Goal: Find specific page/section: Find specific page/section

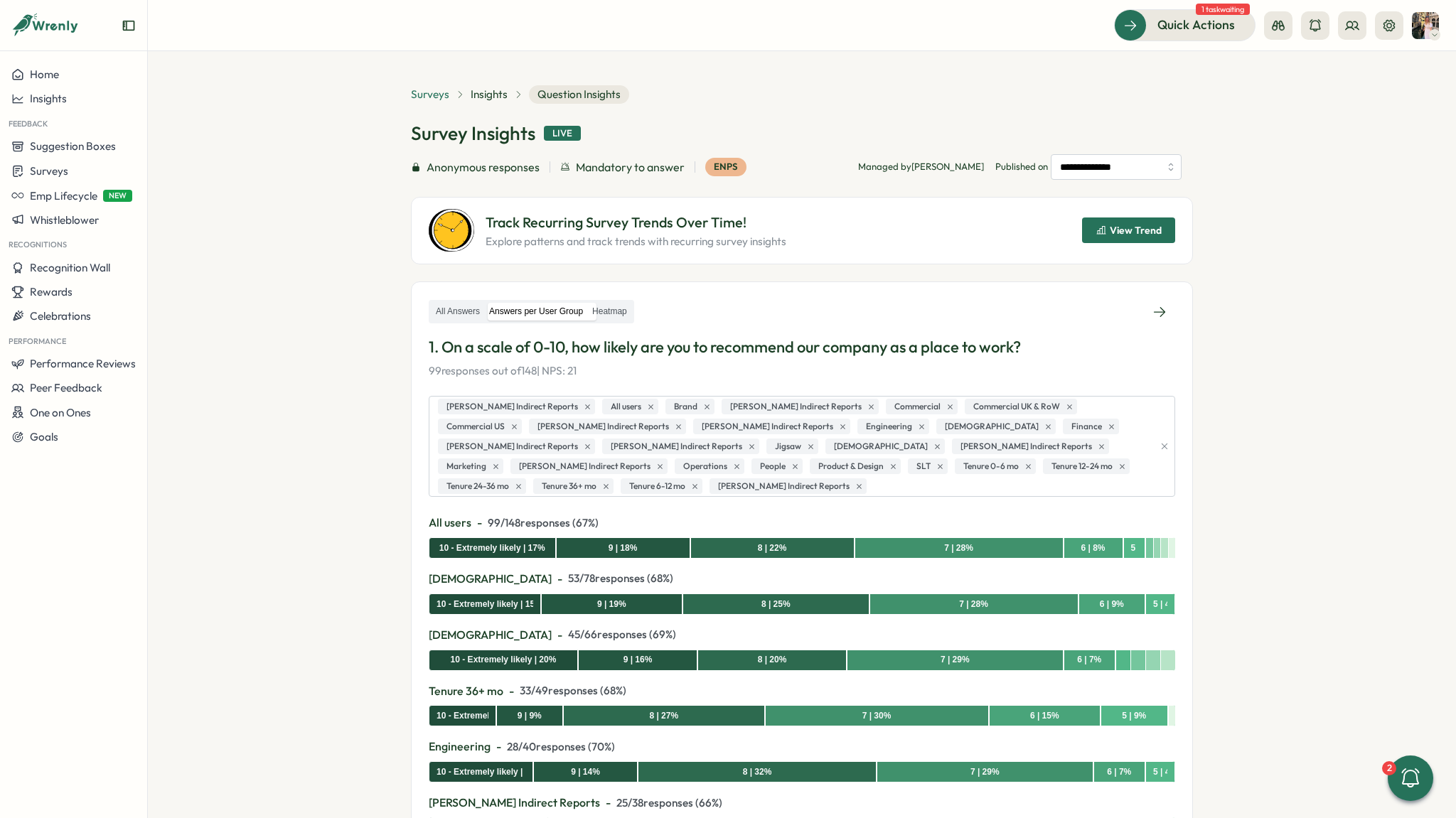
click at [420, 87] on span "Surveys" at bounding box center [430, 94] width 38 height 15
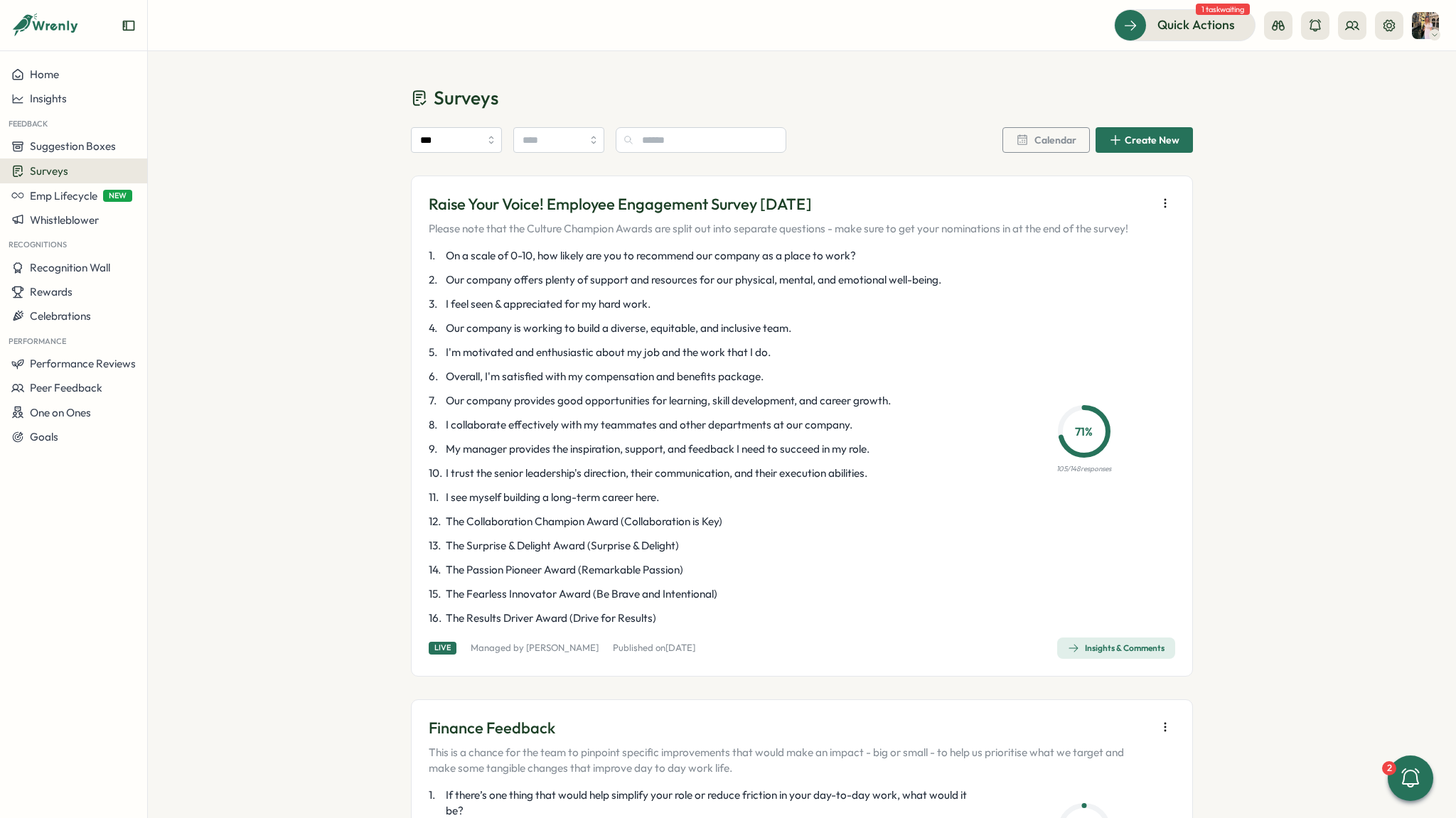
click at [1110, 646] on div "Insights & Comments" at bounding box center [1115, 648] width 96 height 11
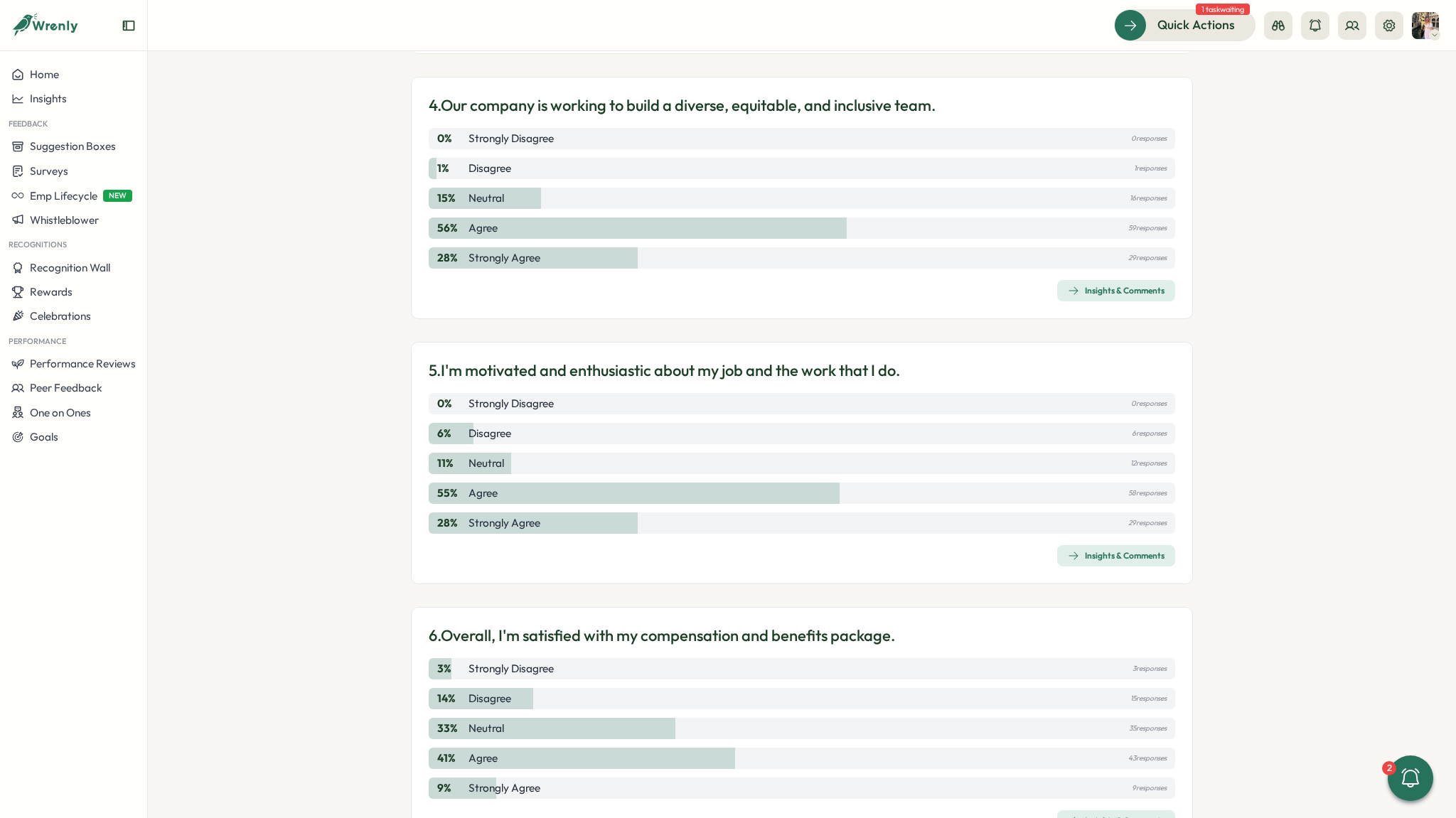
scroll to position [1094, 0]
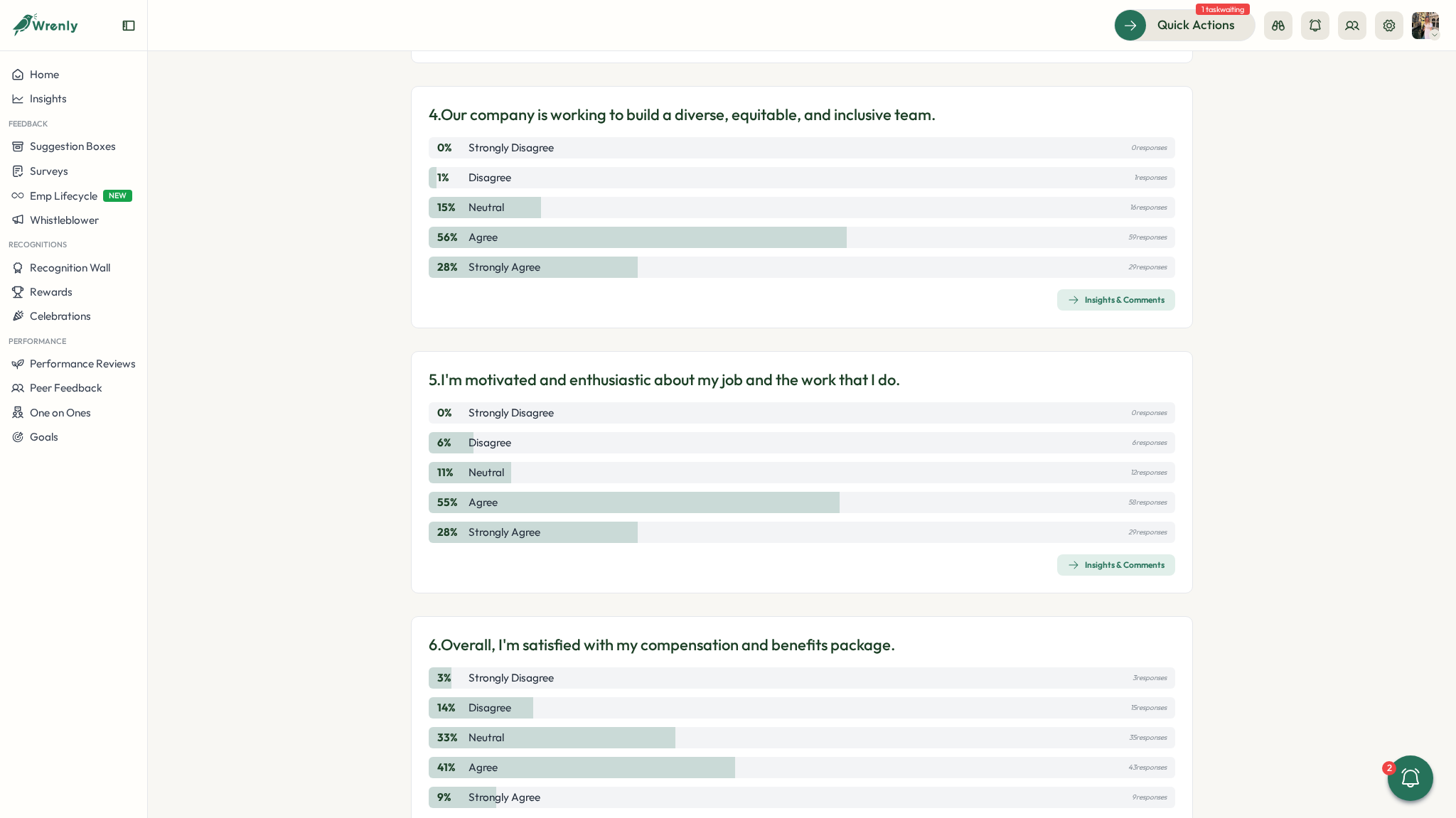
click at [1121, 176] on div "1 % Disagree 1 responses" at bounding box center [802, 177] width 746 height 21
click at [1099, 296] on div "Insights & Comments" at bounding box center [1115, 300] width 96 height 11
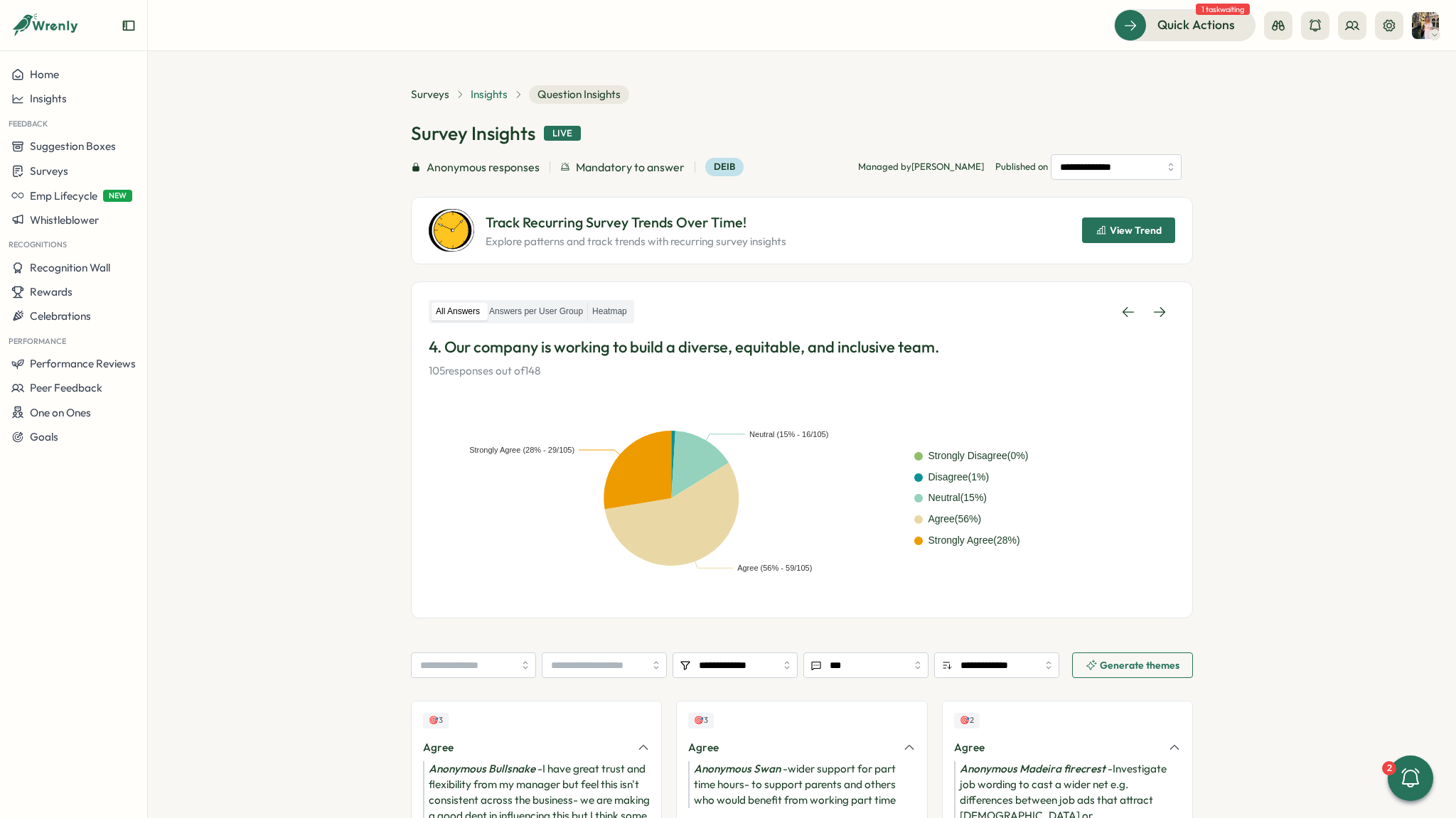
click at [485, 87] on span "Insights" at bounding box center [489, 94] width 37 height 15
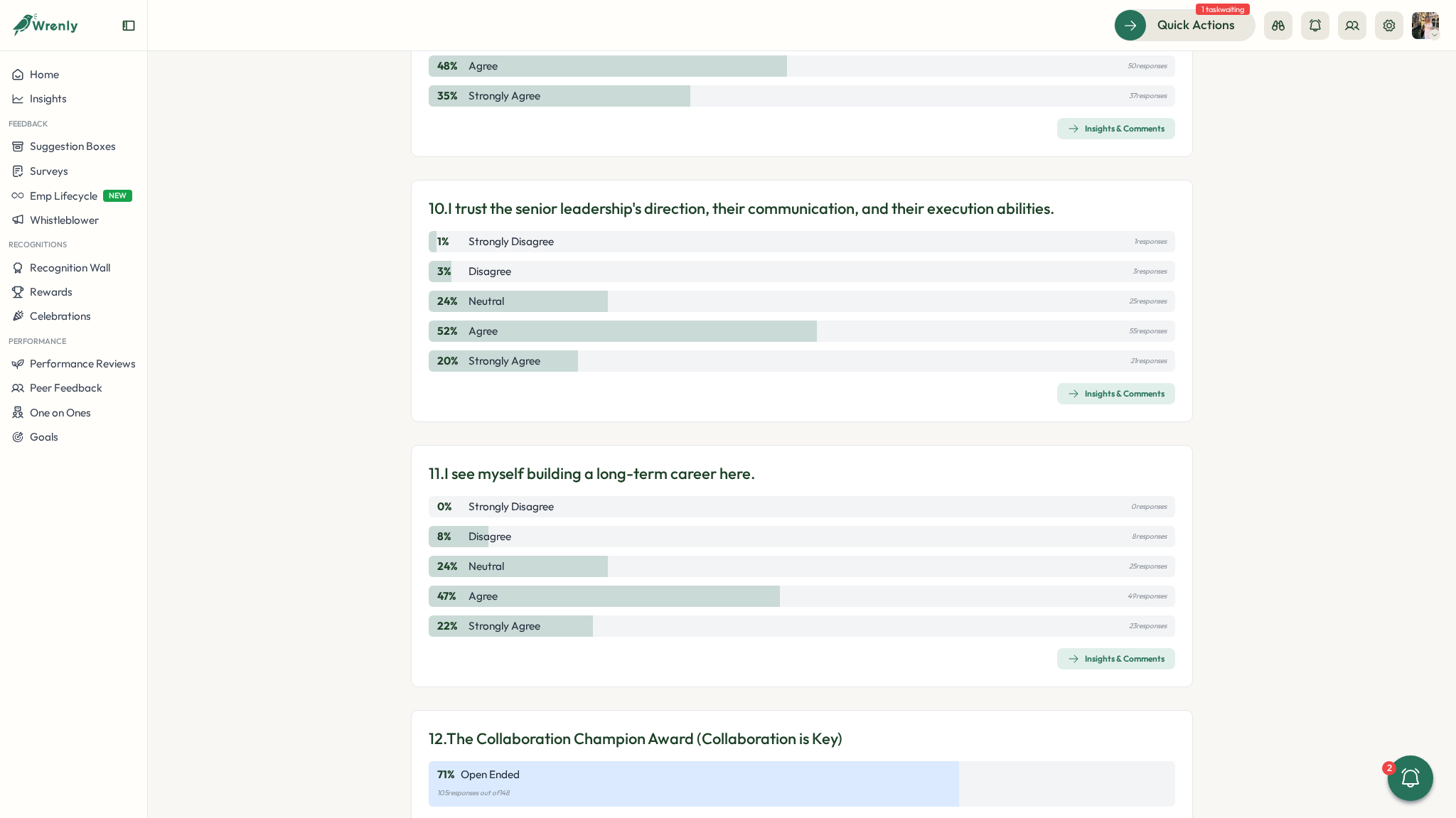
scroll to position [2622, 0]
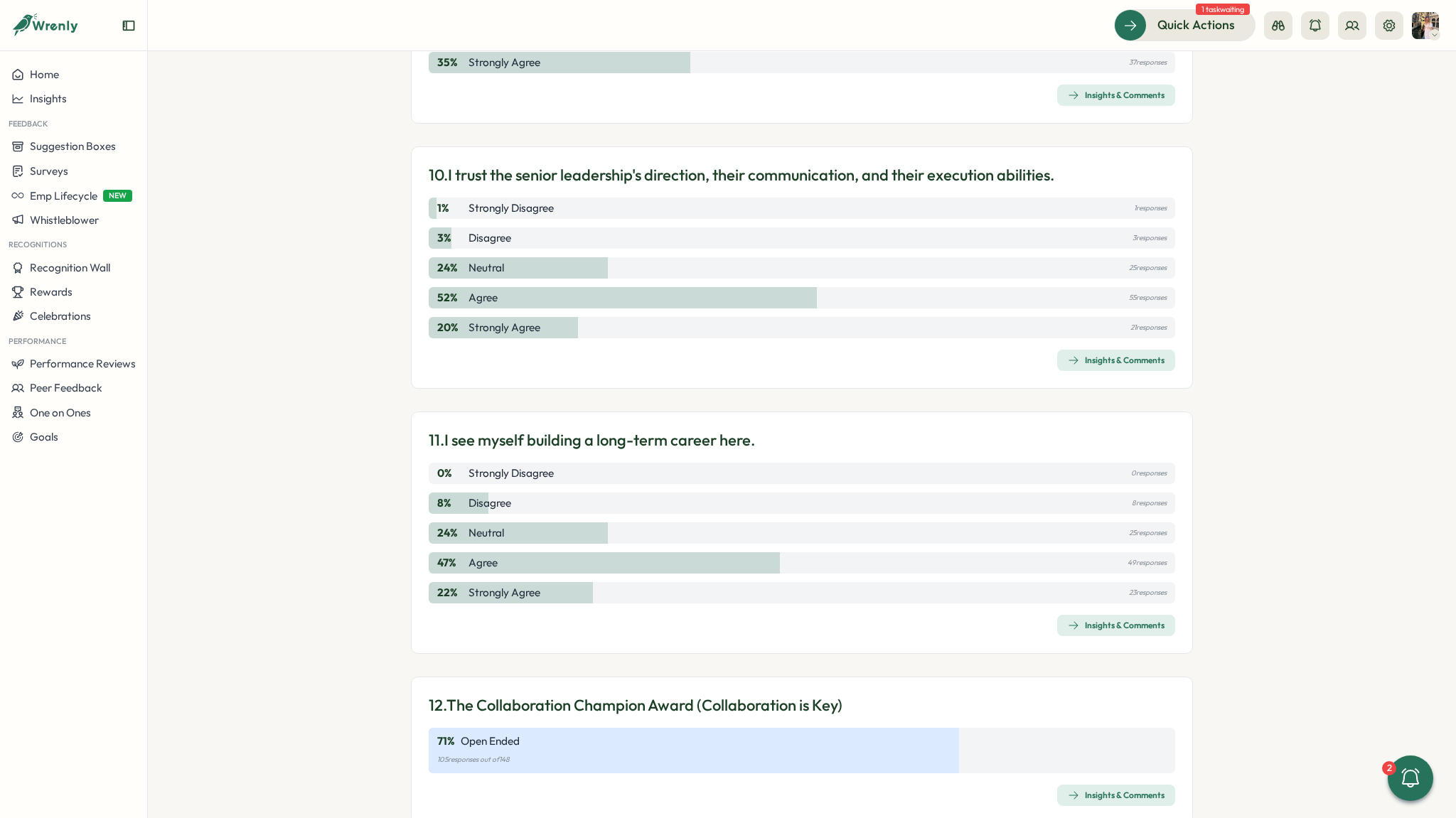
click at [1093, 620] on div "Insights & Comments" at bounding box center [1115, 625] width 96 height 11
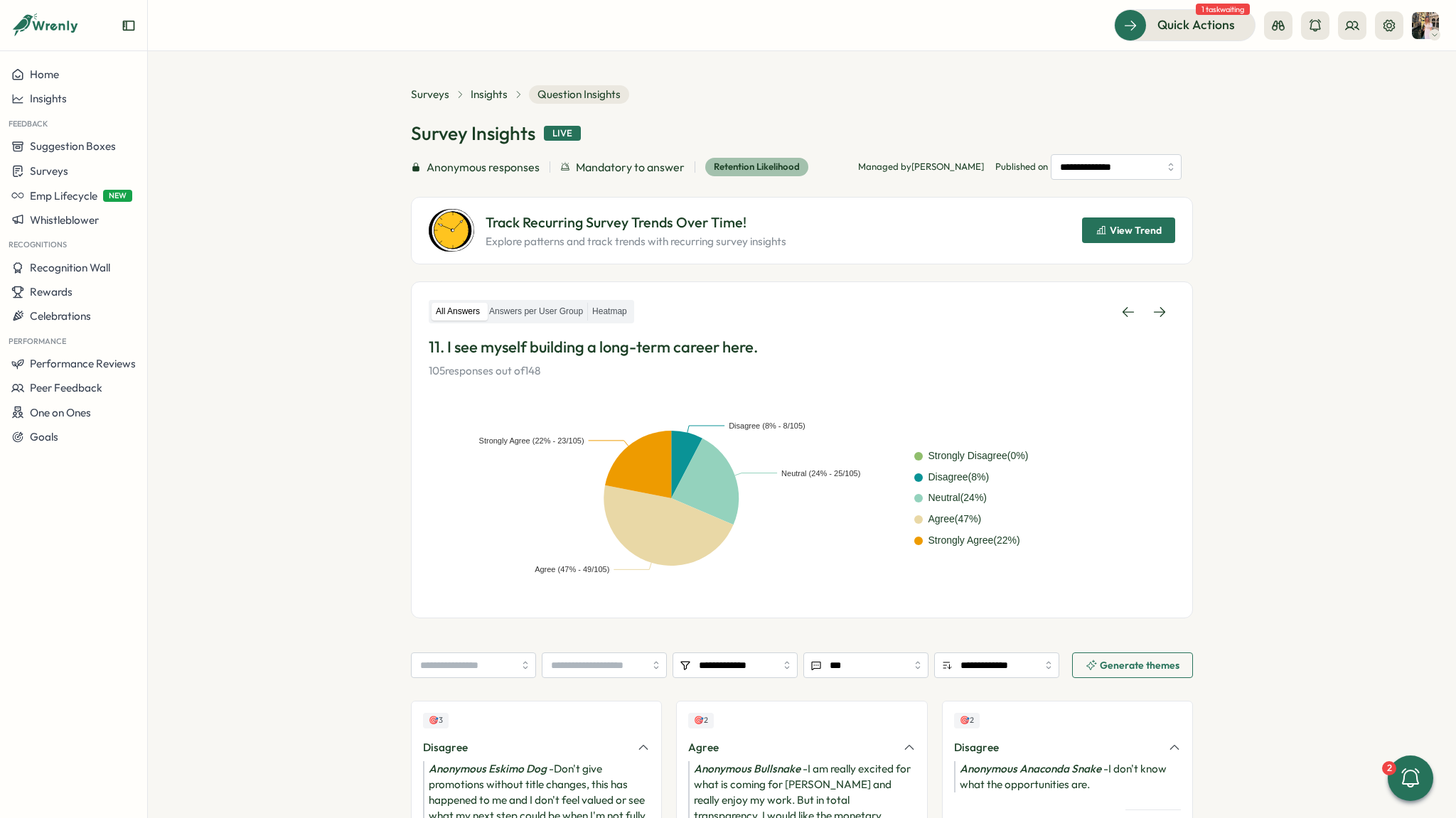
click at [490, 85] on div "Surveys Insights Question Insights" at bounding box center [520, 94] width 219 height 19
click at [490, 91] on span "Insights" at bounding box center [489, 94] width 37 height 15
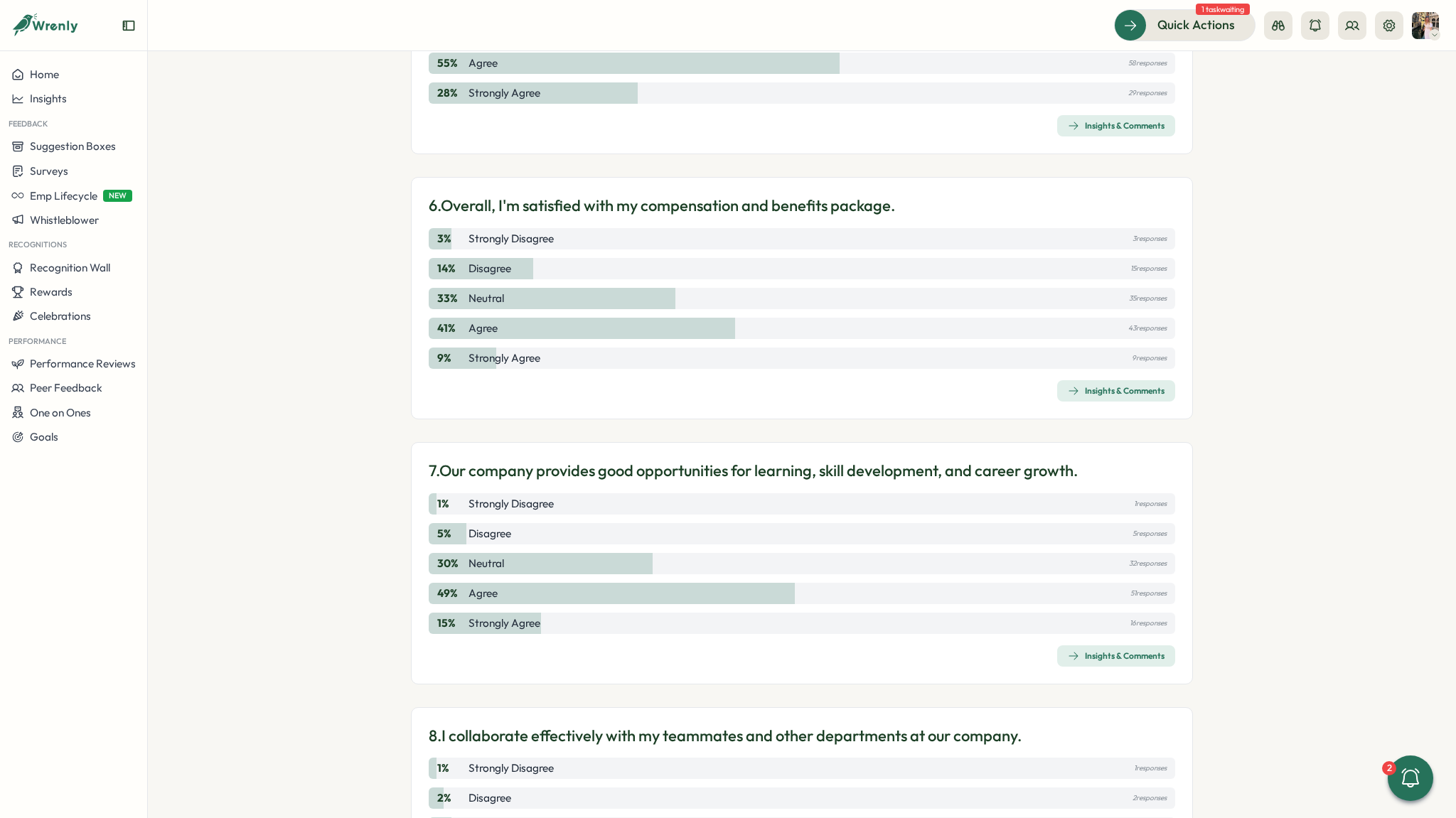
scroll to position [1533, 0]
click at [1106, 400] on button "Insights & Comments" at bounding box center [1116, 390] width 118 height 21
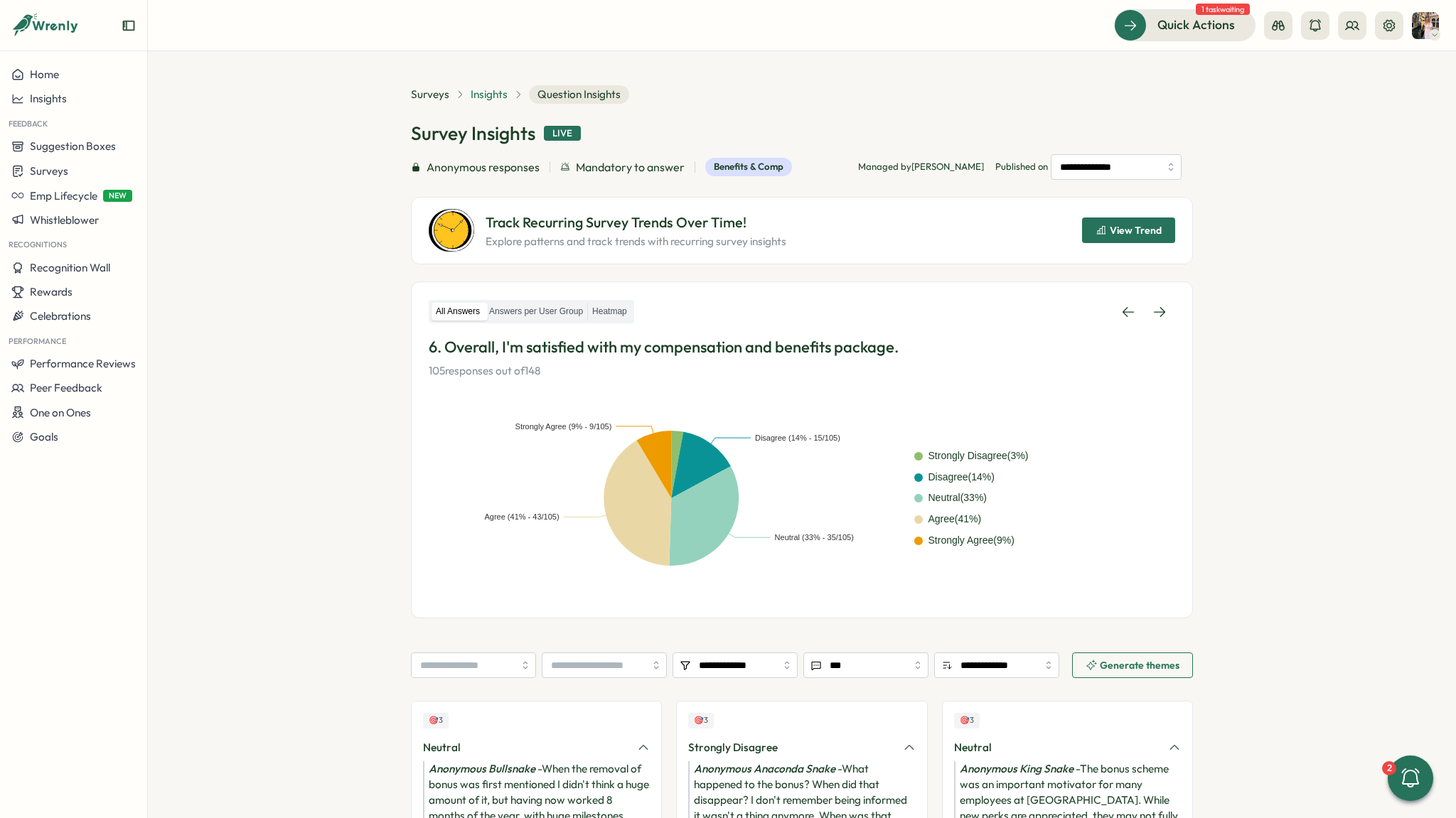
click at [498, 91] on span "Insights" at bounding box center [489, 94] width 37 height 15
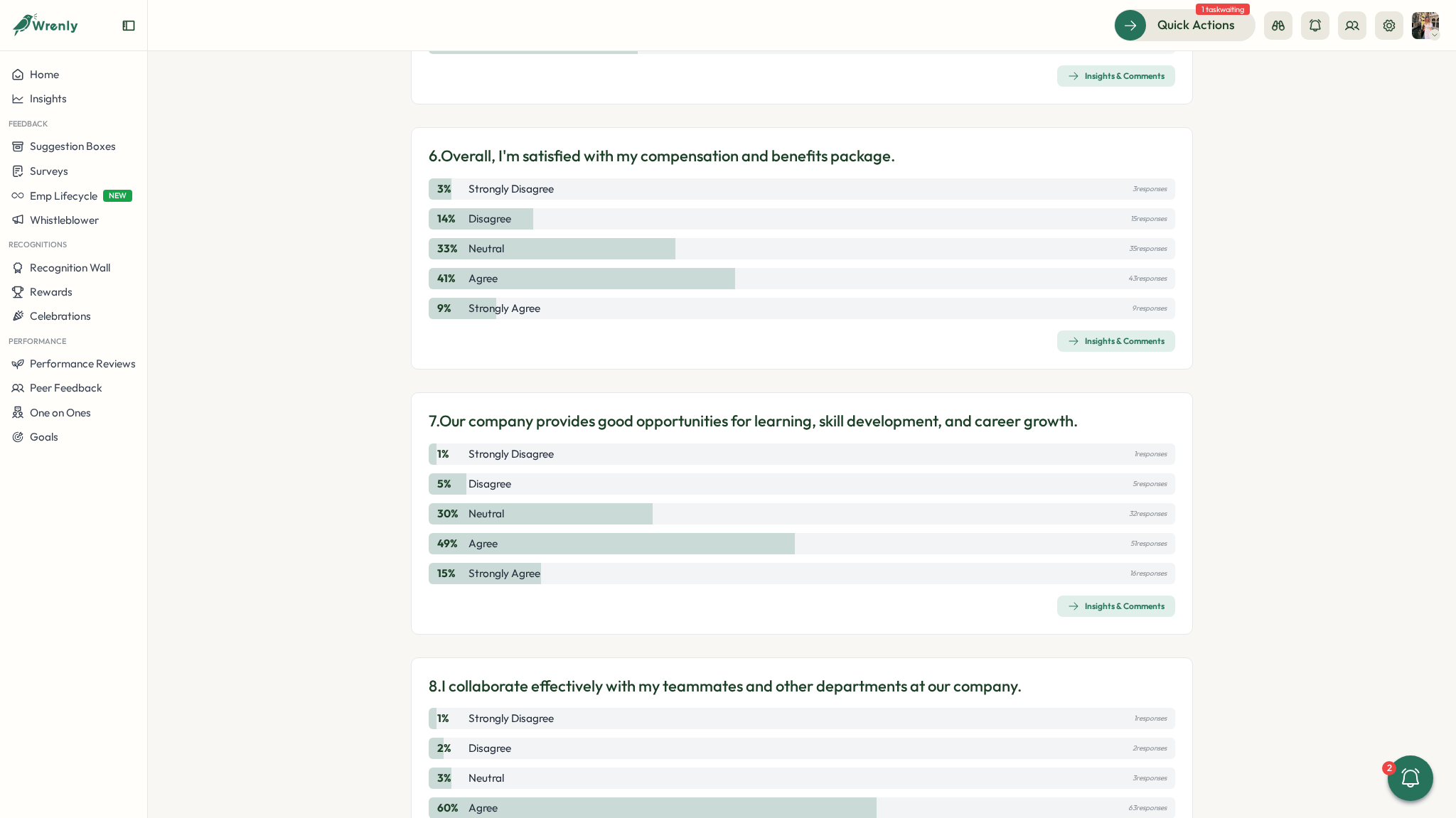
scroll to position [1570, 0]
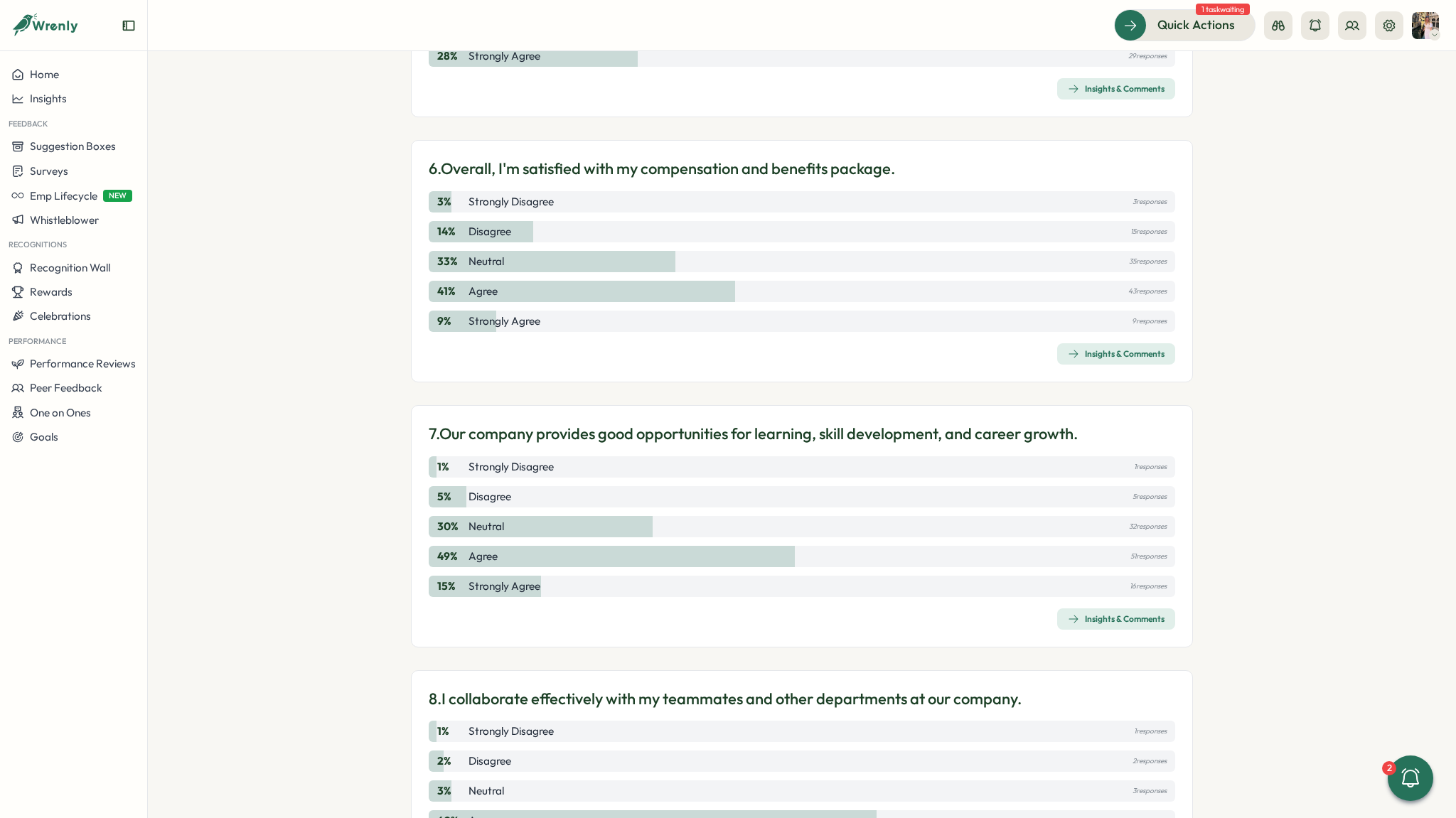
click at [1100, 617] on div "Insights & Comments" at bounding box center [1115, 619] width 96 height 11
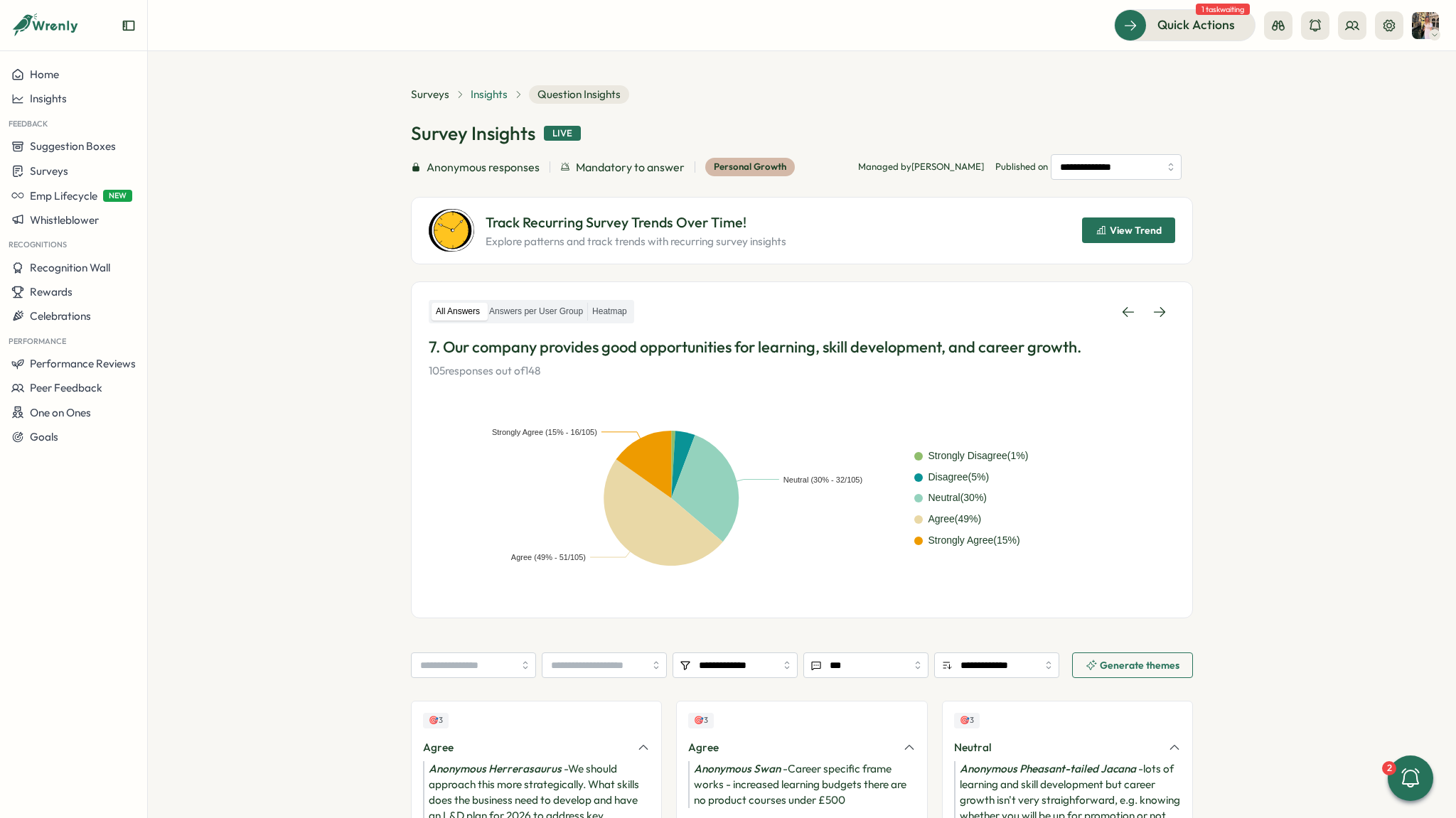
click at [486, 91] on span "Insights" at bounding box center [489, 94] width 37 height 15
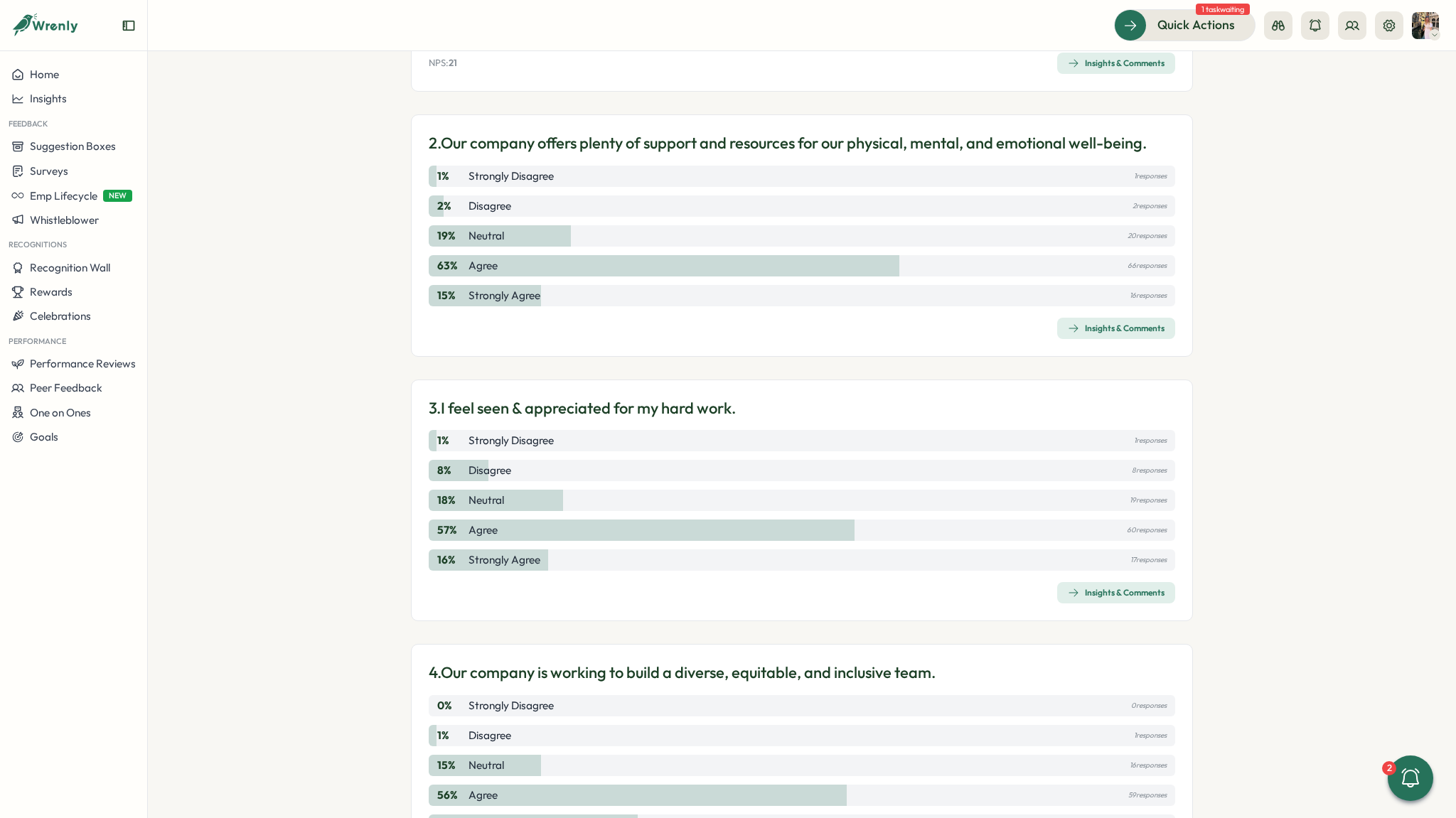
scroll to position [515, 0]
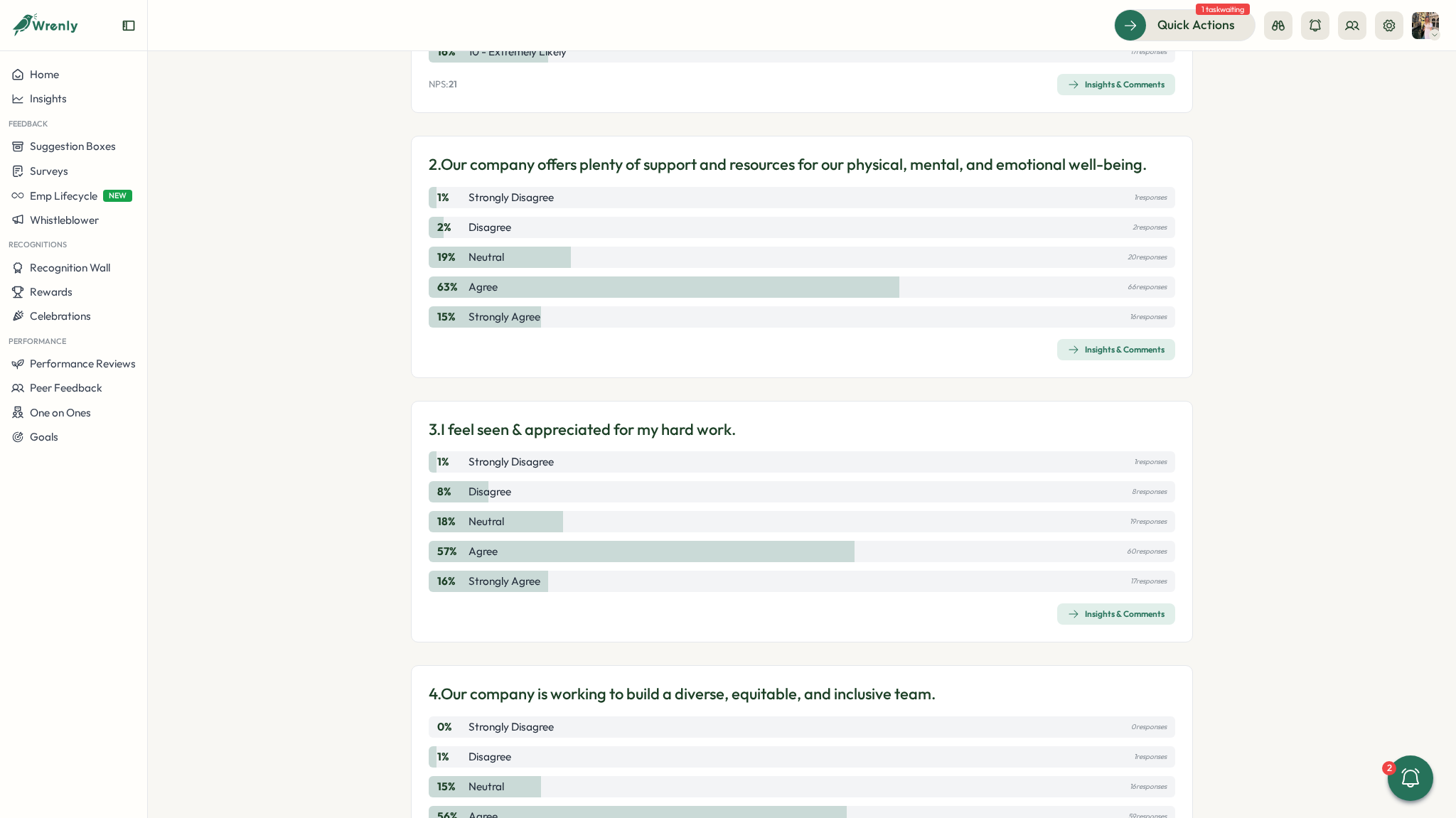
click at [1084, 618] on div "Insights & Comments" at bounding box center [1115, 614] width 96 height 11
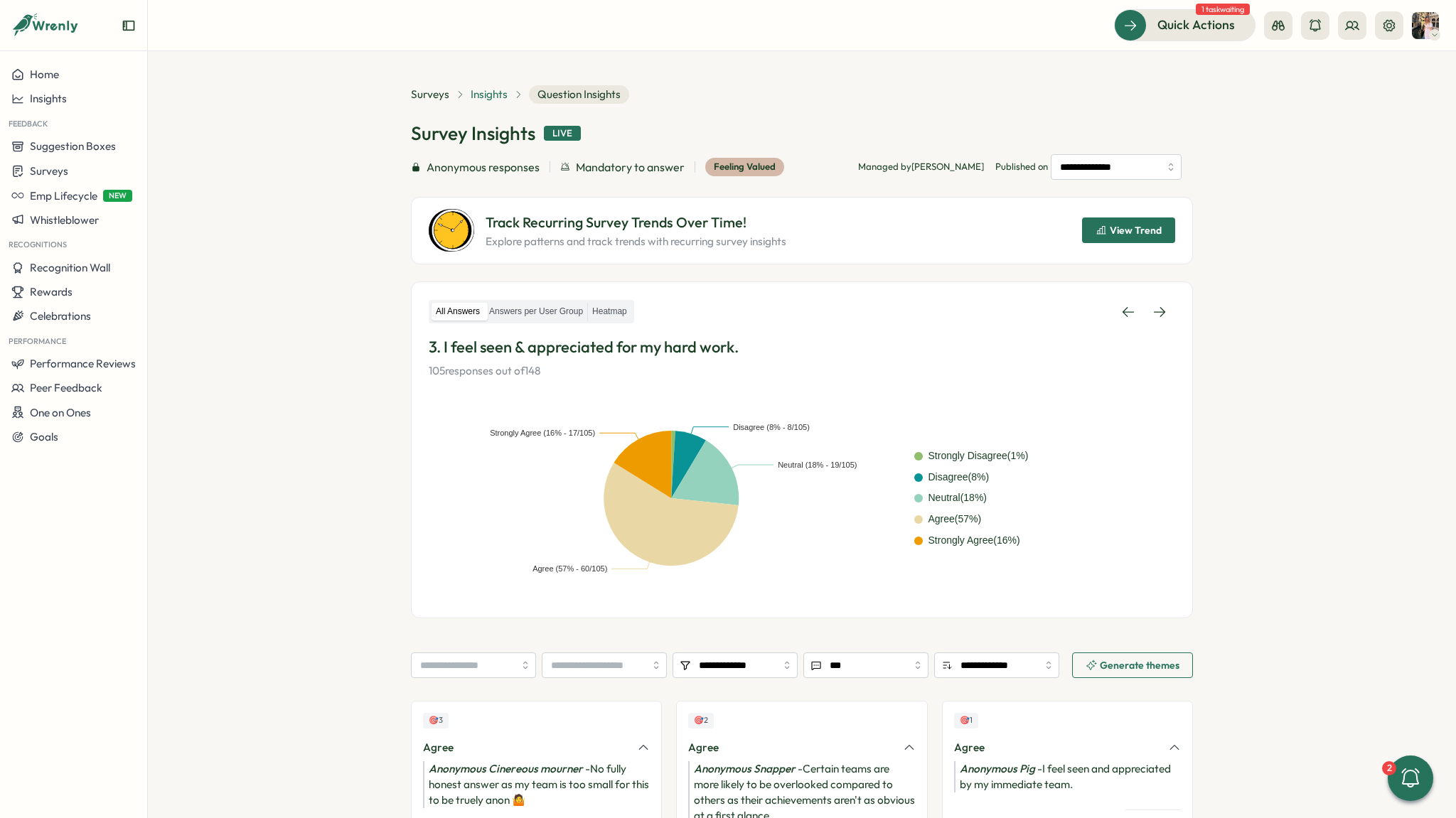
click at [502, 95] on span "Insights" at bounding box center [489, 94] width 37 height 15
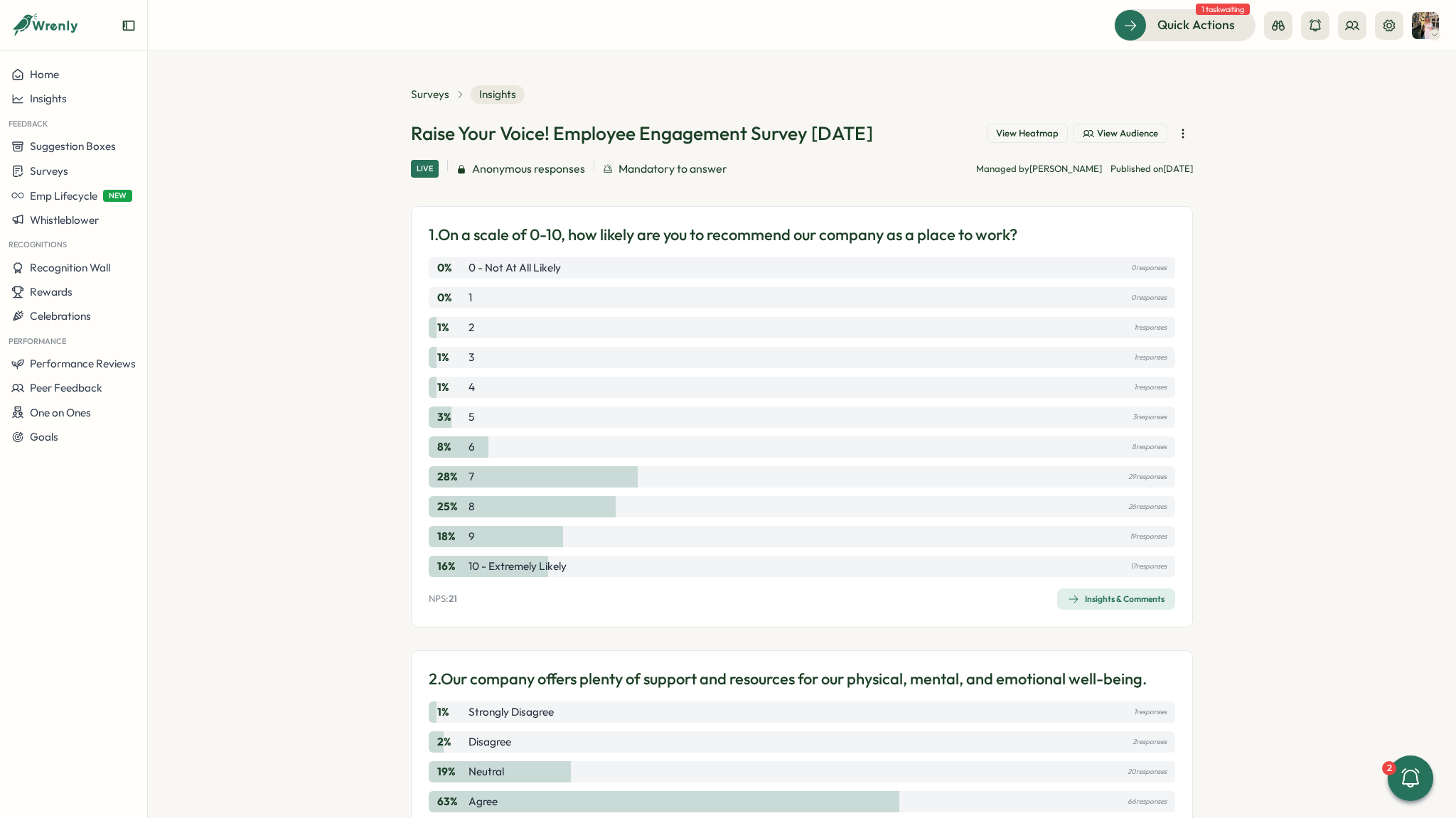
click at [1073, 608] on span "Insights & Comments" at bounding box center [1115, 599] width 96 height 20
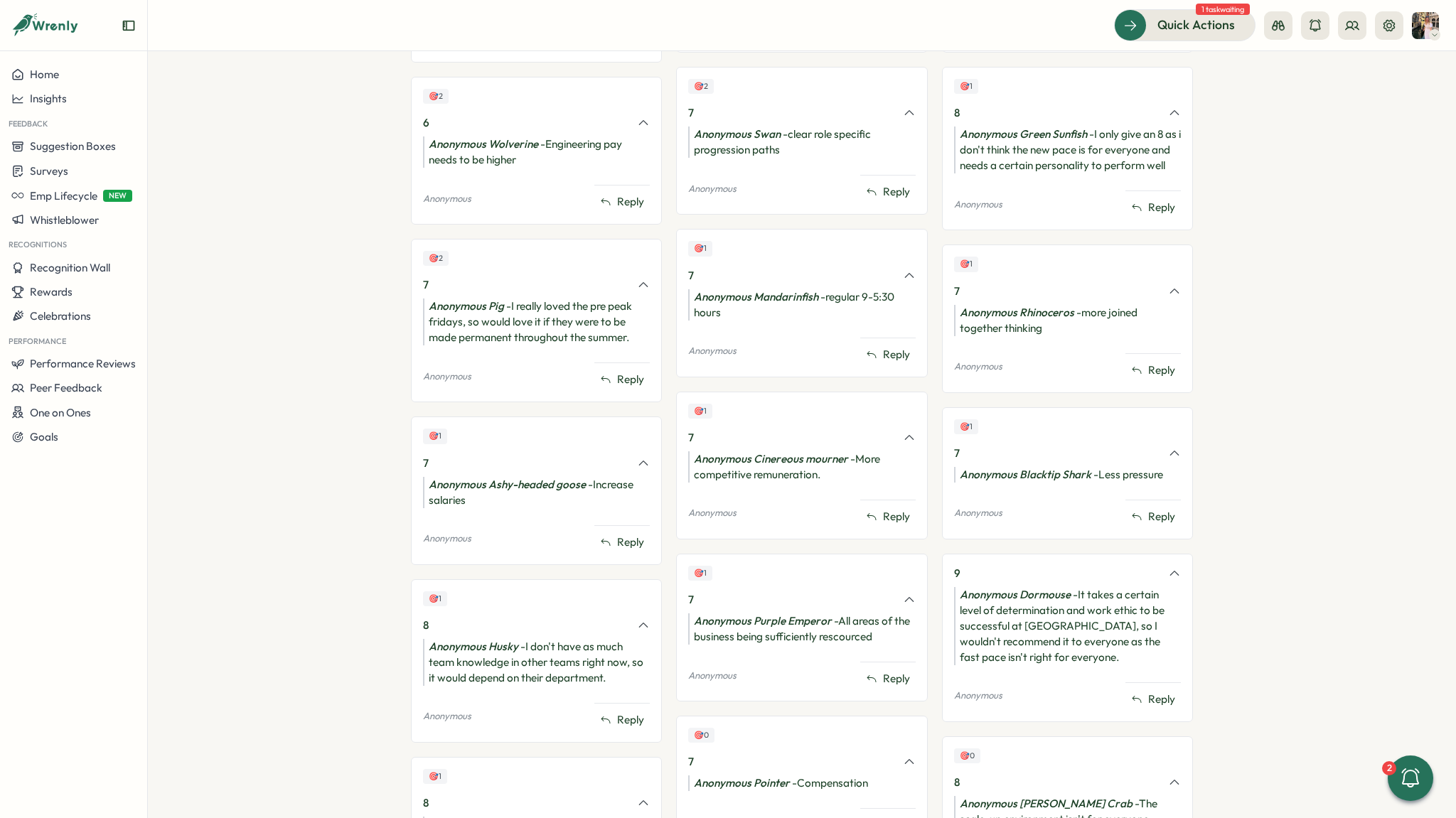
scroll to position [1346, 0]
click at [1355, 35] on button at bounding box center [1352, 25] width 28 height 28
click at [1354, 62] on div "Org Members" at bounding box center [1352, 70] width 90 height 15
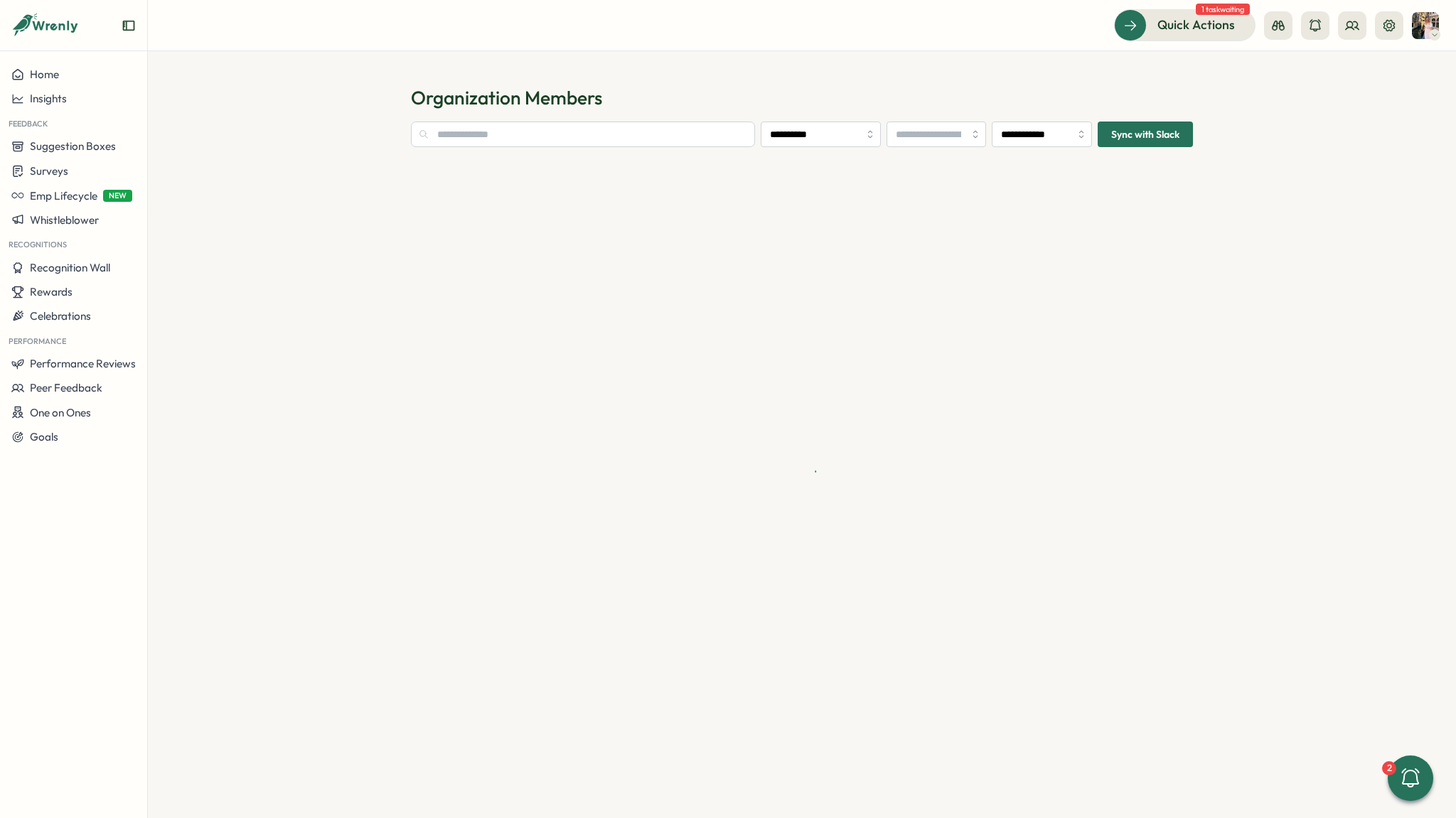
type input "**********"
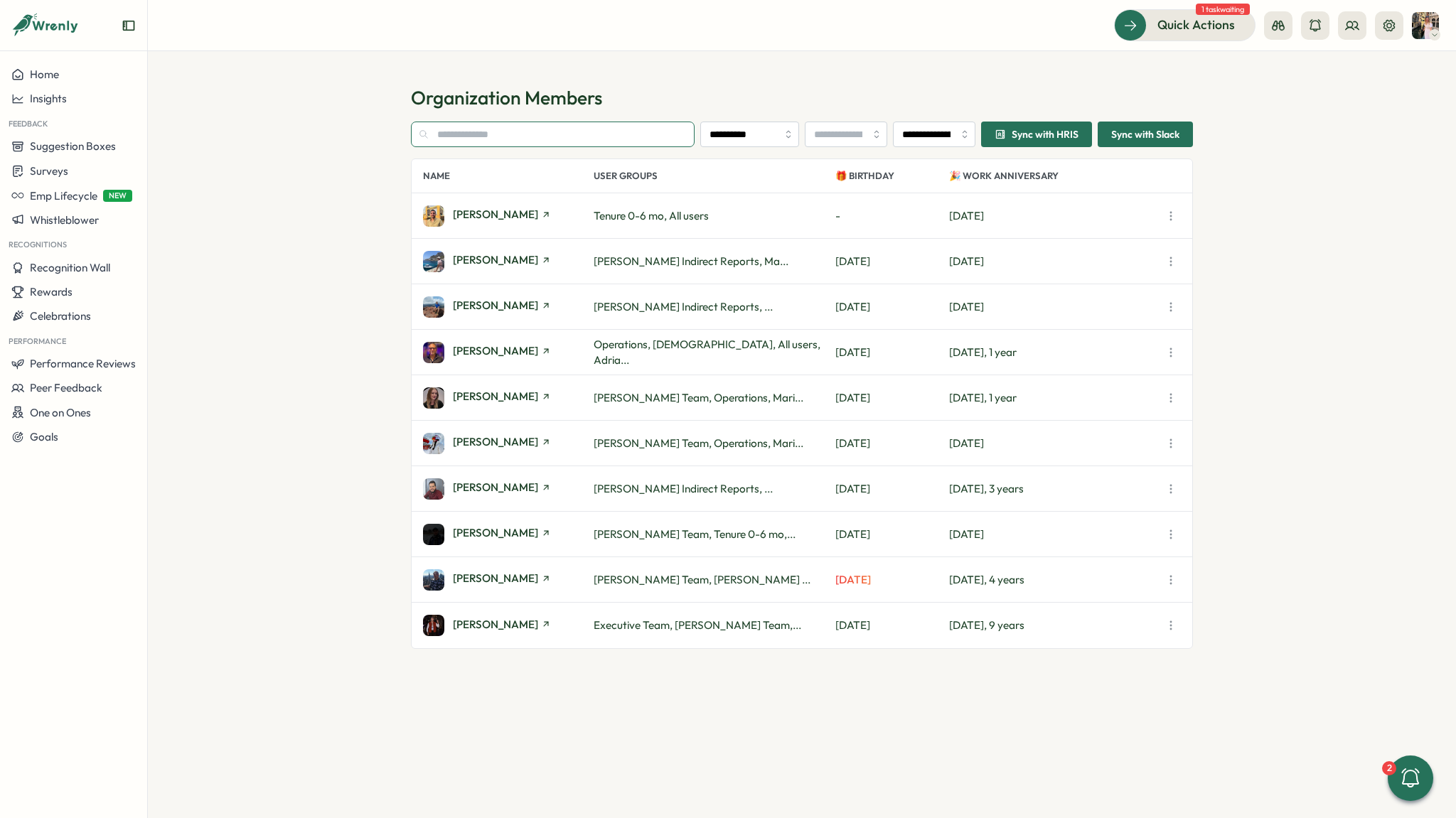
click at [532, 136] on input "text" at bounding box center [553, 134] width 283 height 26
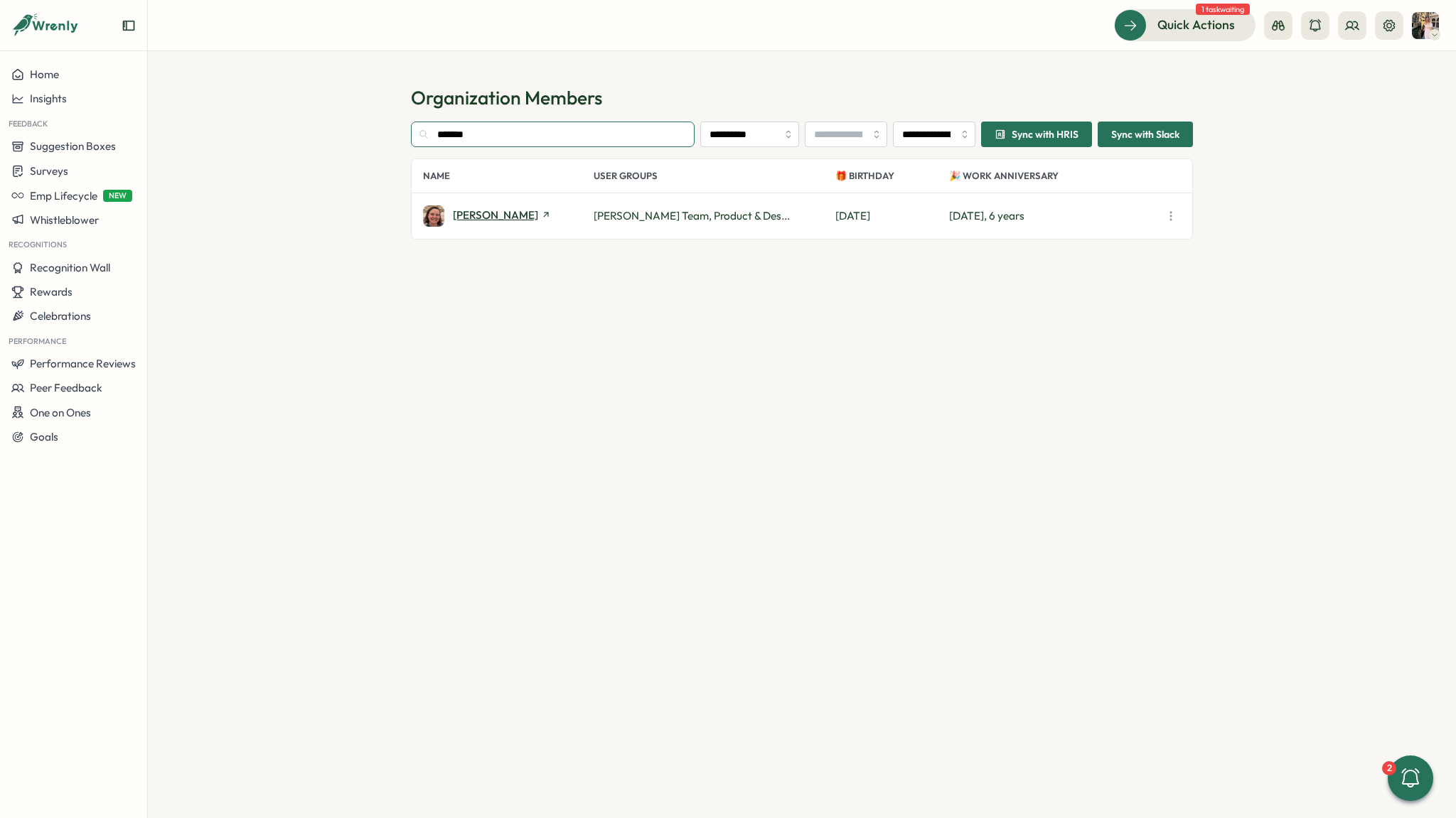
type input "*******"
click at [526, 210] on span "[PERSON_NAME]" at bounding box center [495, 214] width 85 height 11
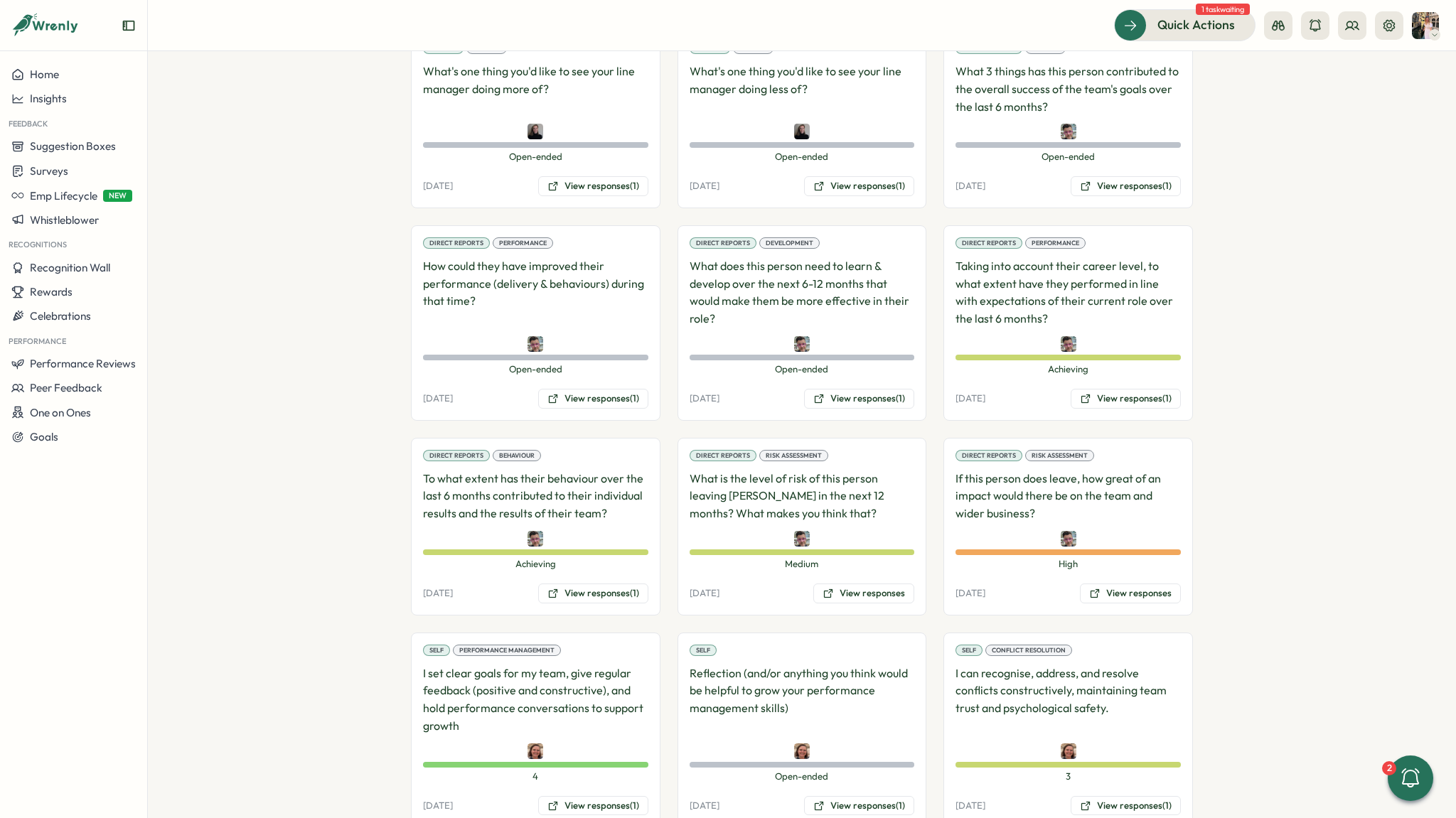
scroll to position [1593, 0]
